Goal: Information Seeking & Learning: Learn about a topic

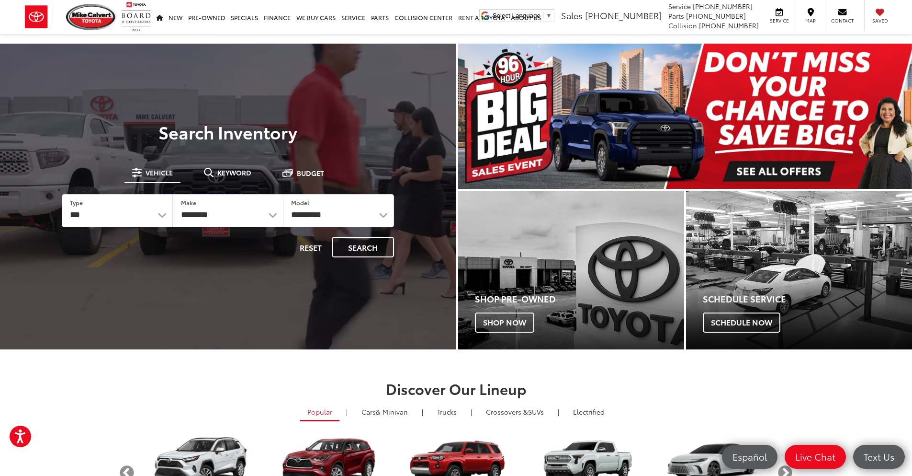
drag, startPoint x: 221, startPoint y: 166, endPoint x: 221, endPoint y: 181, distance: 14.4
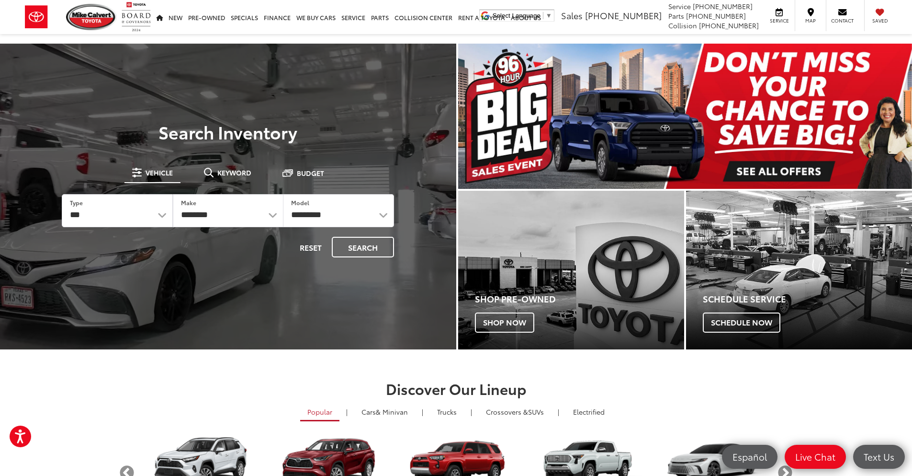
click at [221, 169] on button "Keyword" at bounding box center [227, 172] width 63 height 17
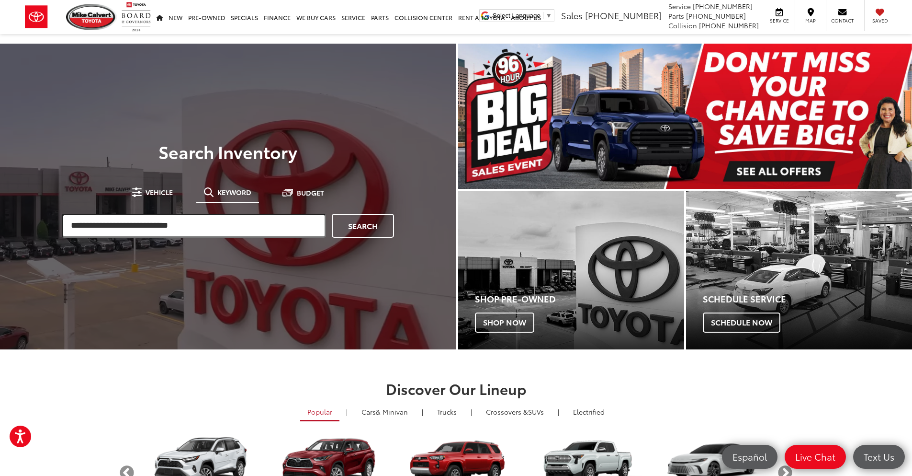
click at [175, 224] on input "search" at bounding box center [194, 226] width 264 height 24
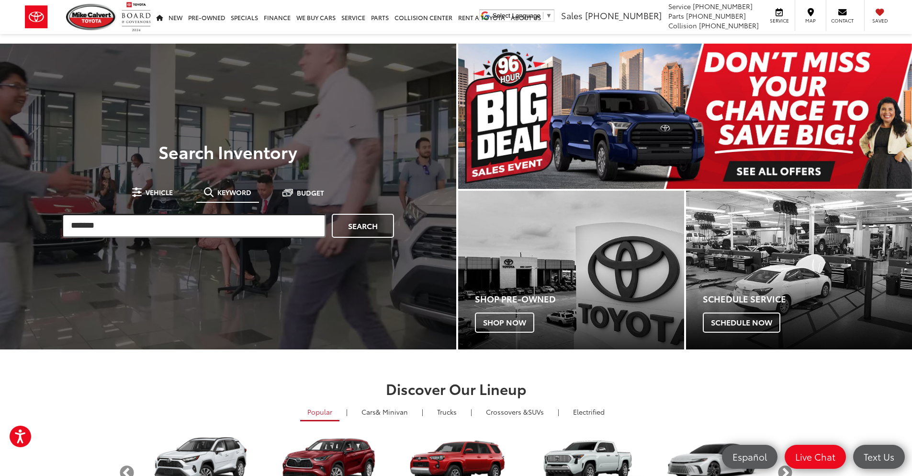
type input "*******"
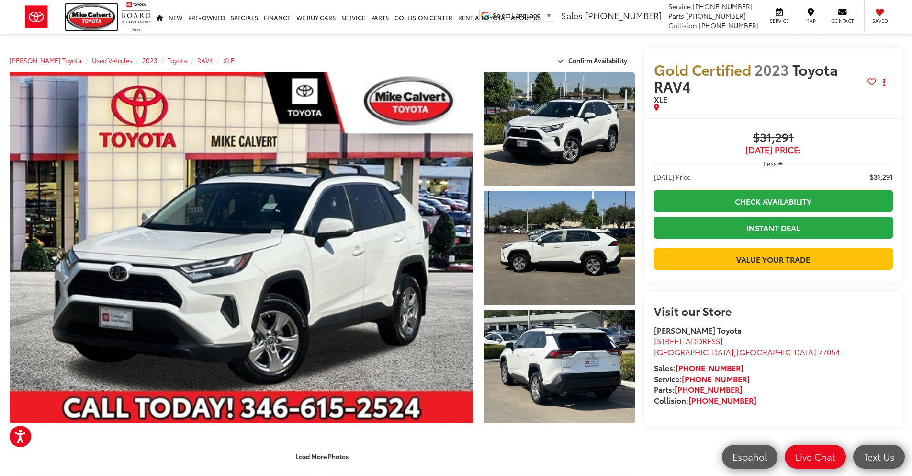
click at [79, 22] on img at bounding box center [91, 17] width 51 height 26
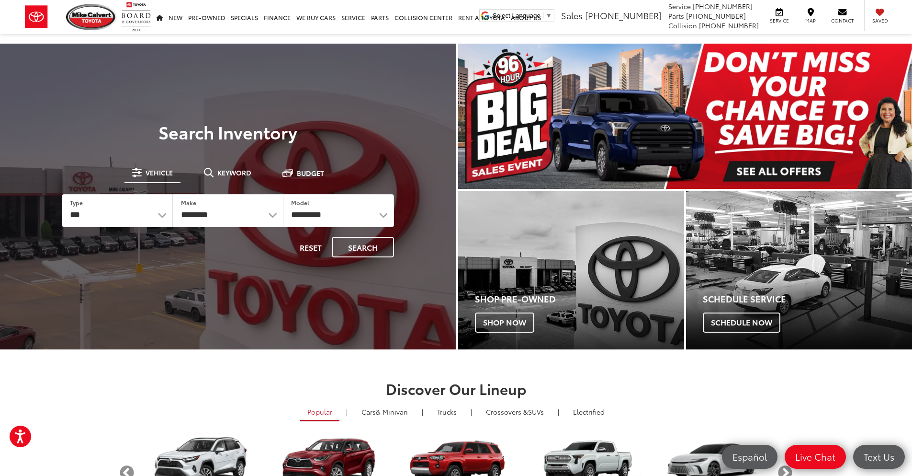
drag, startPoint x: 226, startPoint y: 170, endPoint x: 164, endPoint y: 189, distance: 64.4
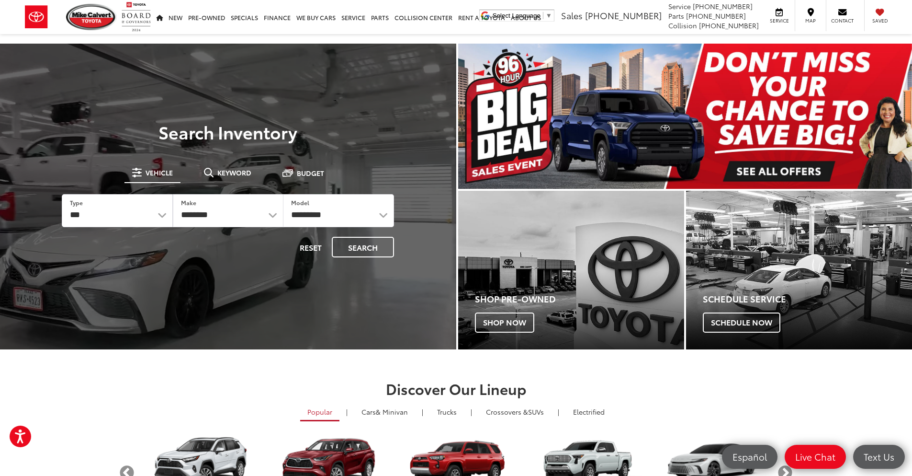
click at [226, 170] on span "Keyword" at bounding box center [234, 172] width 34 height 7
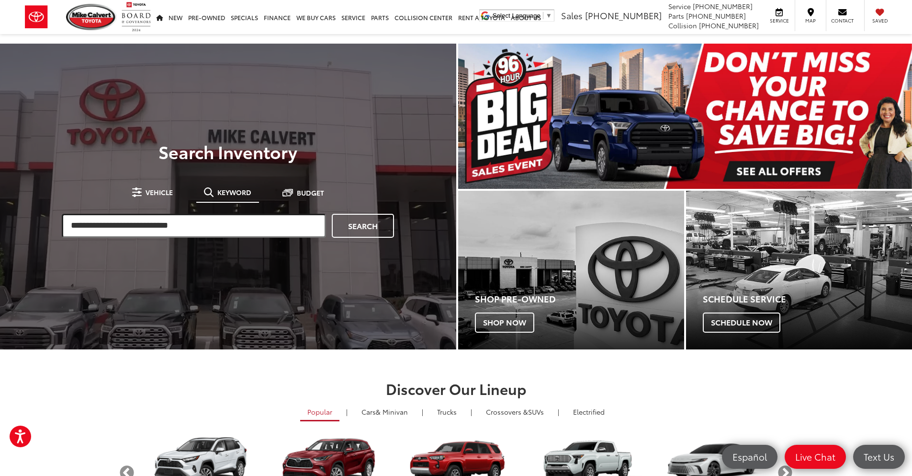
click at [145, 225] on input "search" at bounding box center [194, 226] width 264 height 24
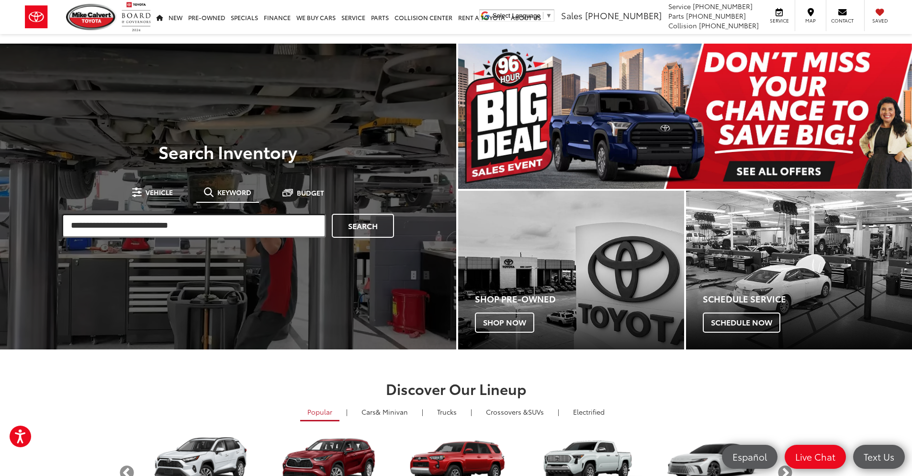
click at [145, 225] on input "search" at bounding box center [194, 226] width 264 height 24
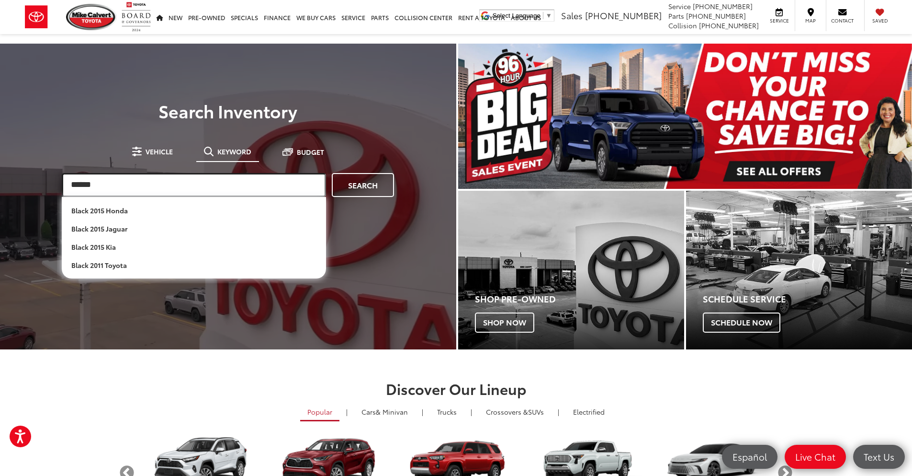
type input "******"
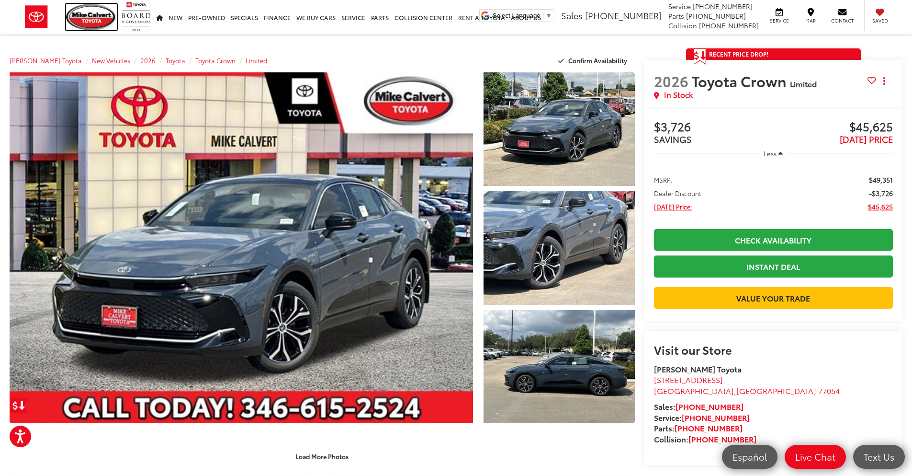
click at [101, 14] on img at bounding box center [91, 17] width 51 height 26
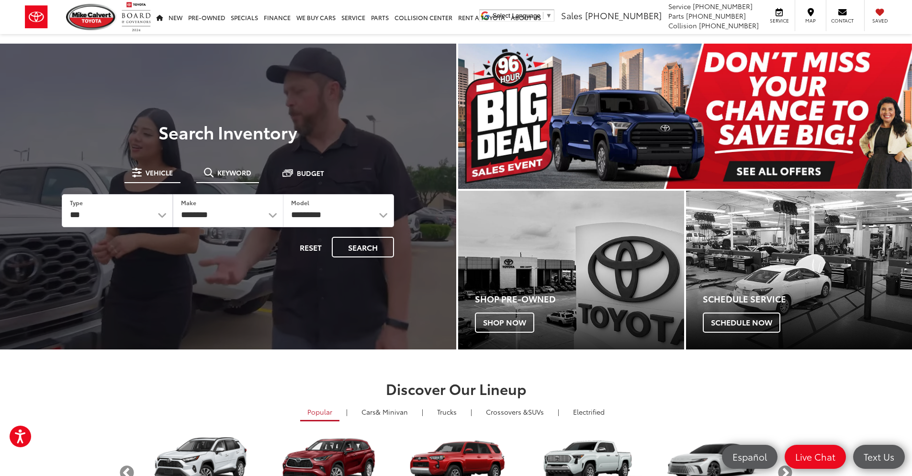
click at [235, 171] on span "Keyword" at bounding box center [234, 172] width 34 height 7
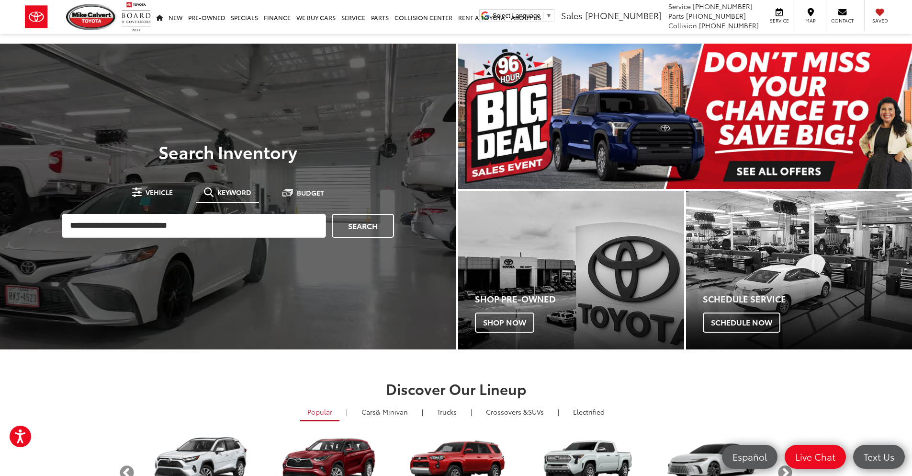
click at [165, 219] on input "search" at bounding box center [194, 226] width 264 height 24
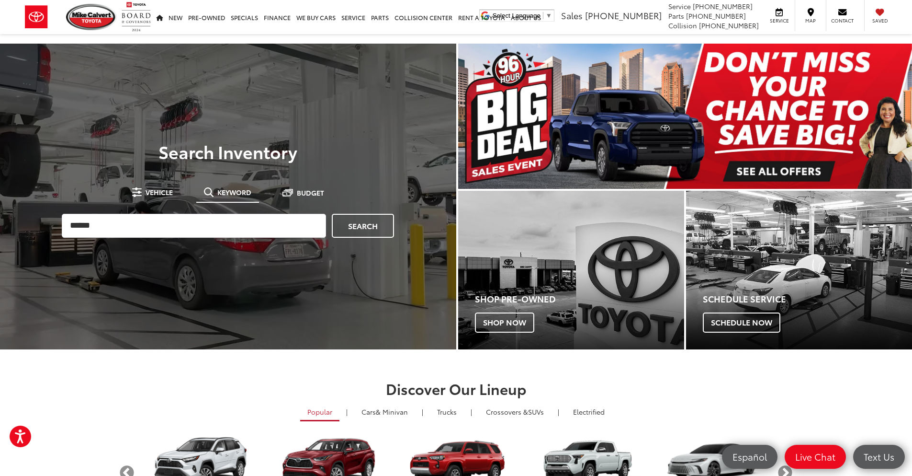
type input "******"
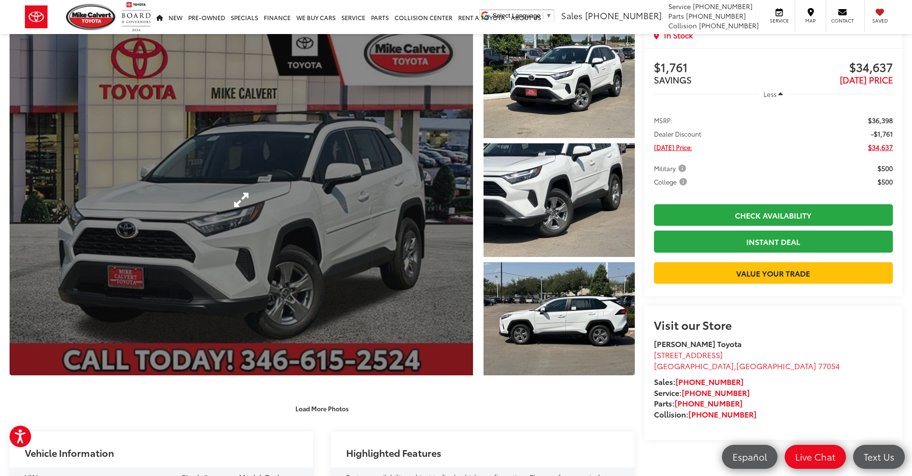
scroll to position [192, 0]
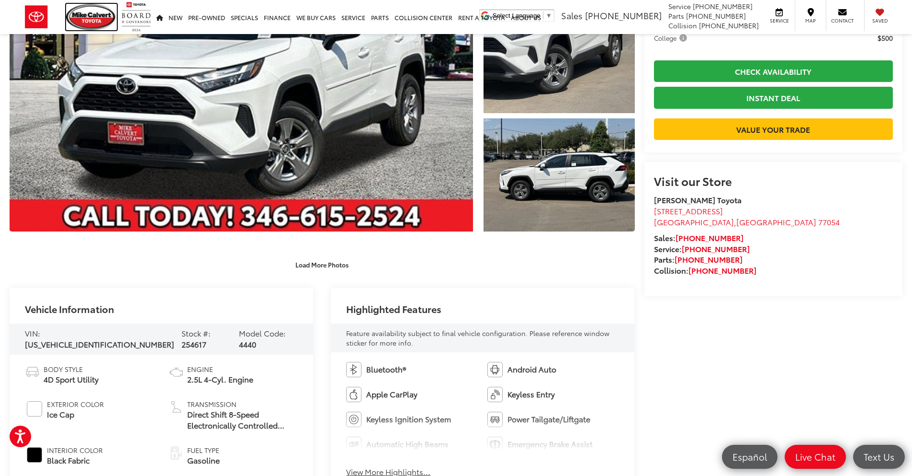
click at [79, 18] on img at bounding box center [91, 17] width 51 height 26
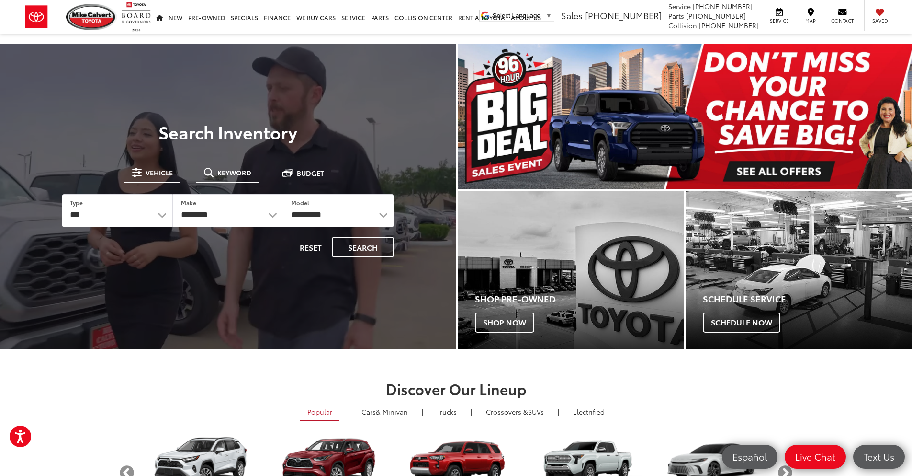
click at [247, 179] on button "Keyword" at bounding box center [227, 172] width 63 height 17
